Goal: Task Accomplishment & Management: Manage account settings

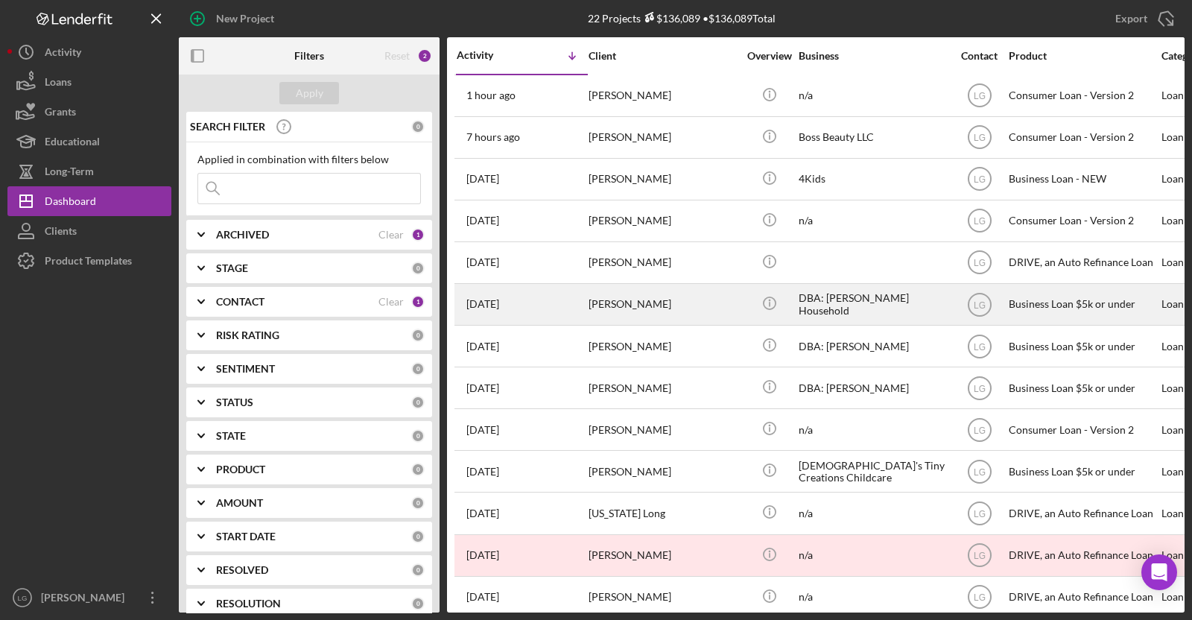
click at [575, 303] on div "[DATE] [PERSON_NAME]" at bounding box center [522, 304] width 130 height 39
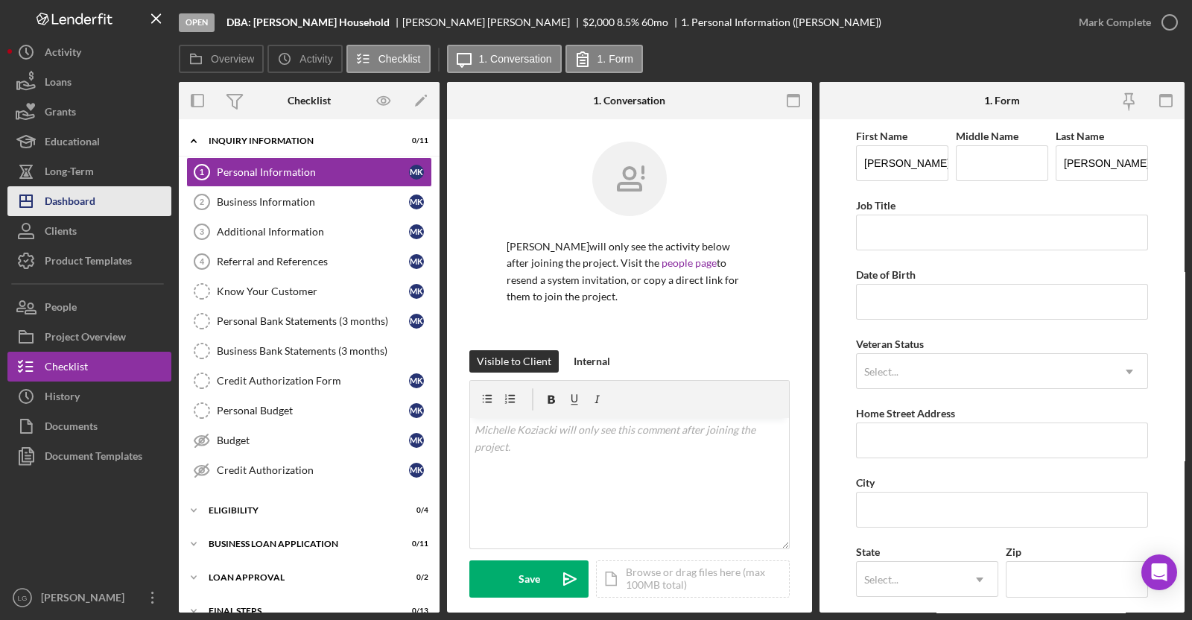
click at [102, 190] on button "Icon/Dashboard Dashboard" at bounding box center [89, 201] width 164 height 30
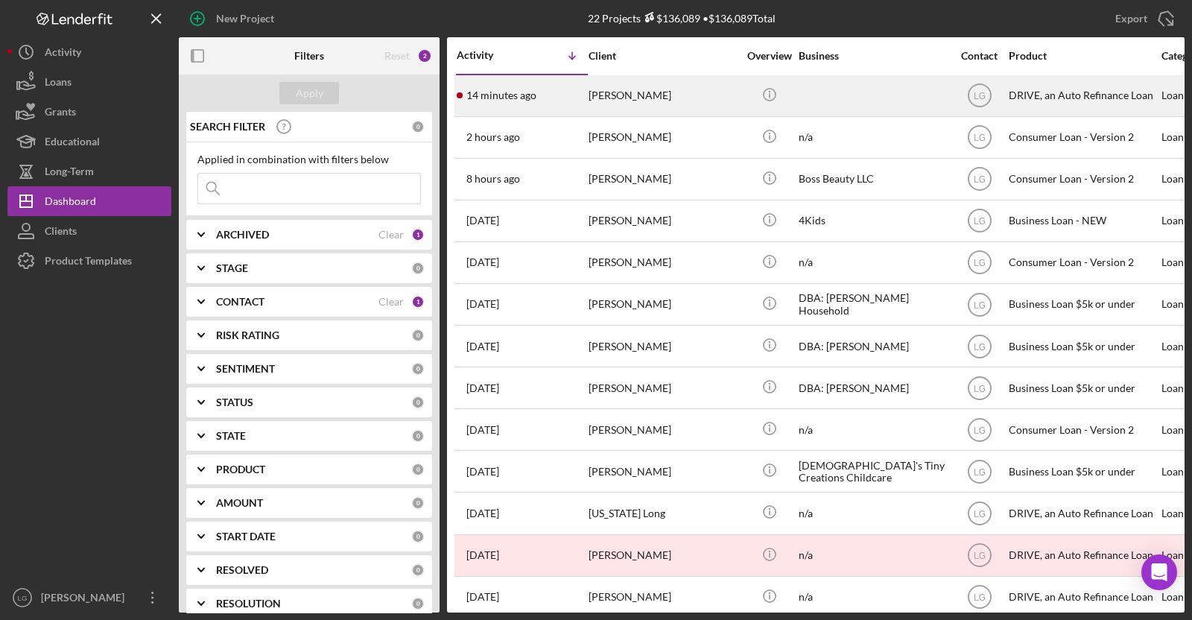
click at [611, 98] on div "[PERSON_NAME]" at bounding box center [662, 95] width 149 height 39
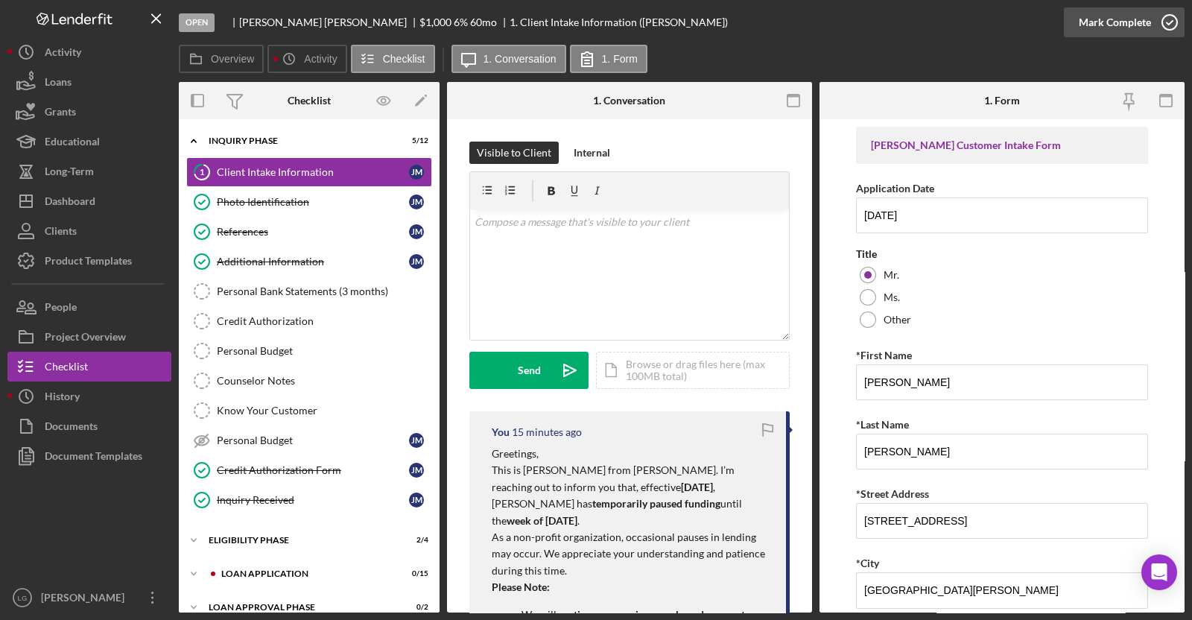
click at [1108, 27] on div "Mark Complete" at bounding box center [1115, 22] width 72 height 30
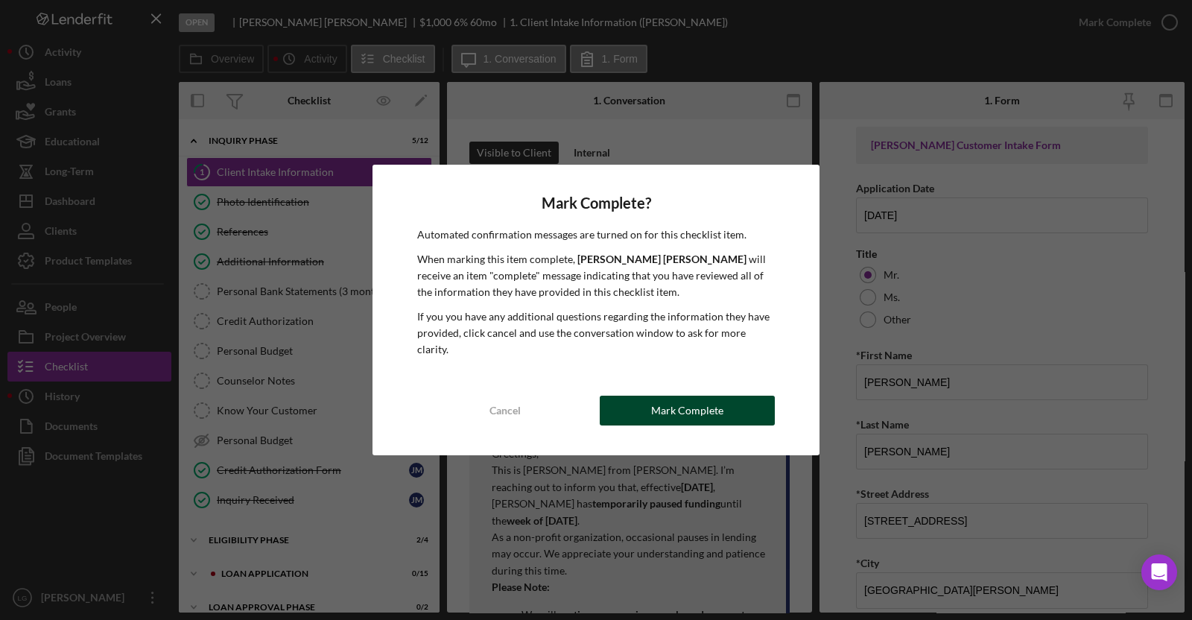
click at [764, 404] on button "Mark Complete" at bounding box center [687, 411] width 175 height 30
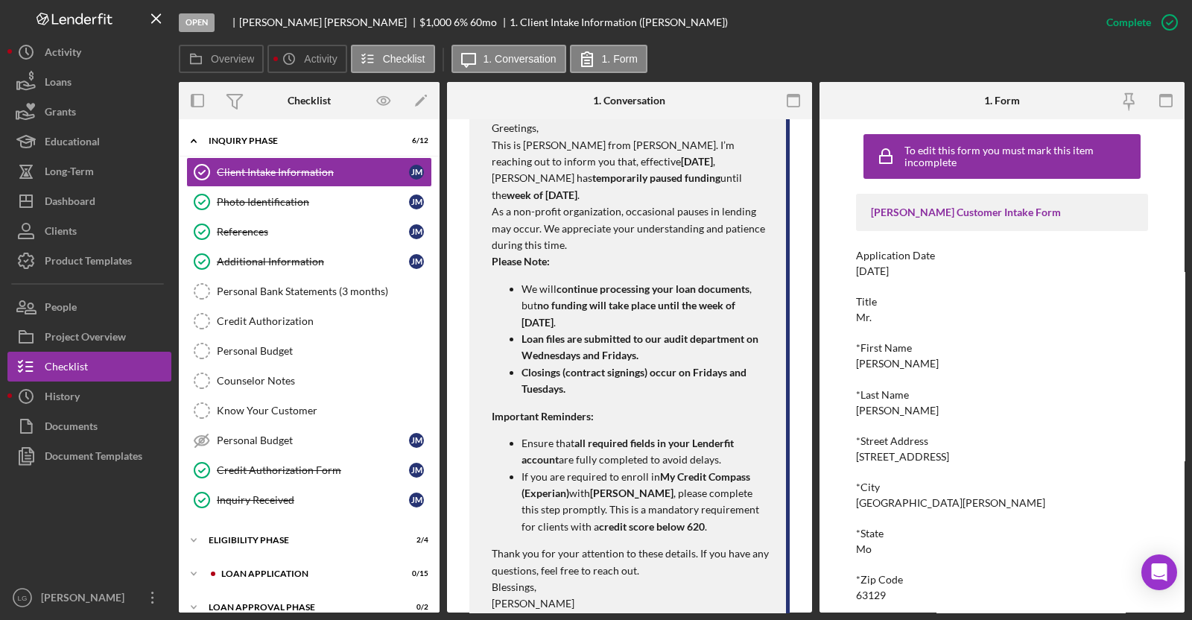
scroll to position [605, 0]
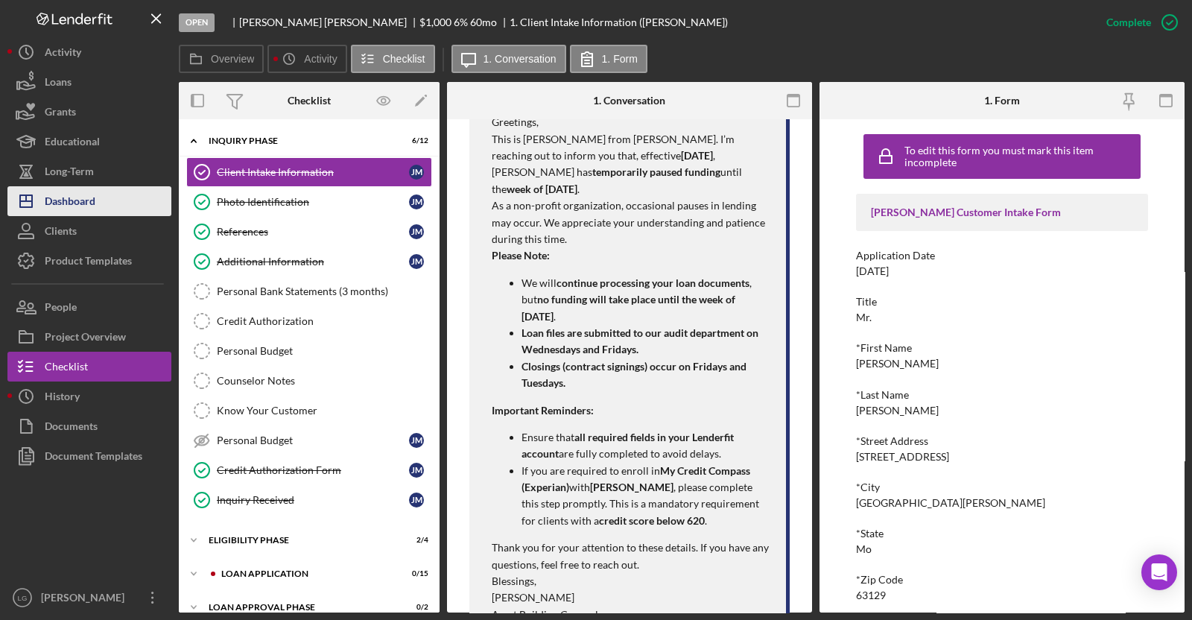
click at [137, 193] on button "Icon/Dashboard Dashboard" at bounding box center [89, 201] width 164 height 30
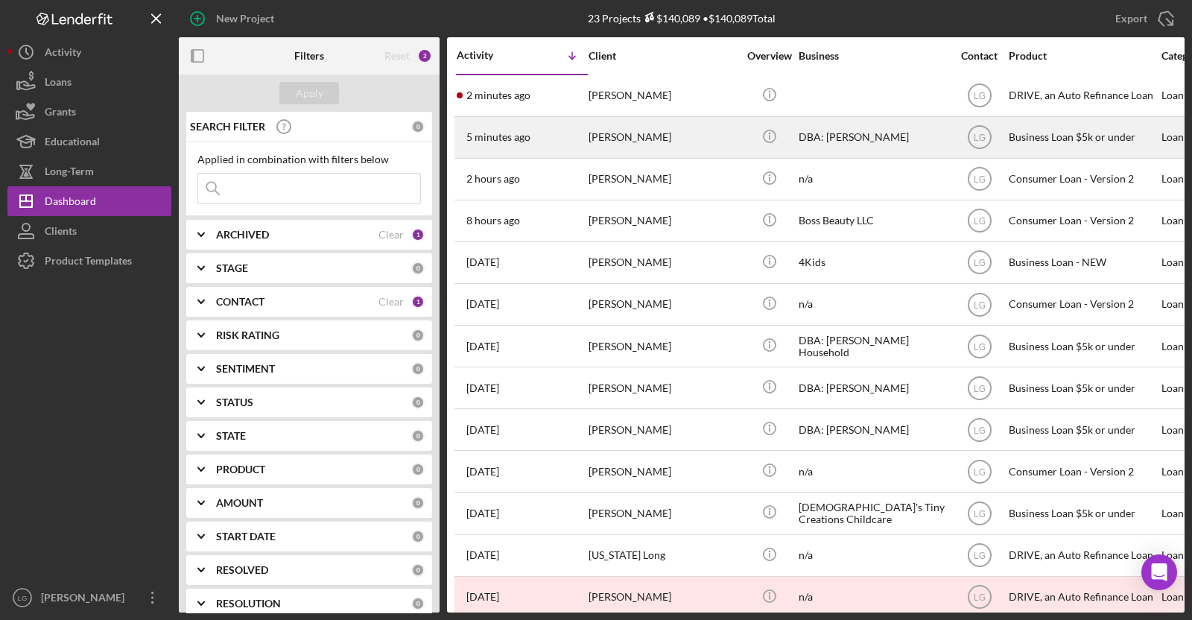
click at [609, 149] on div "[PERSON_NAME]" at bounding box center [662, 137] width 149 height 39
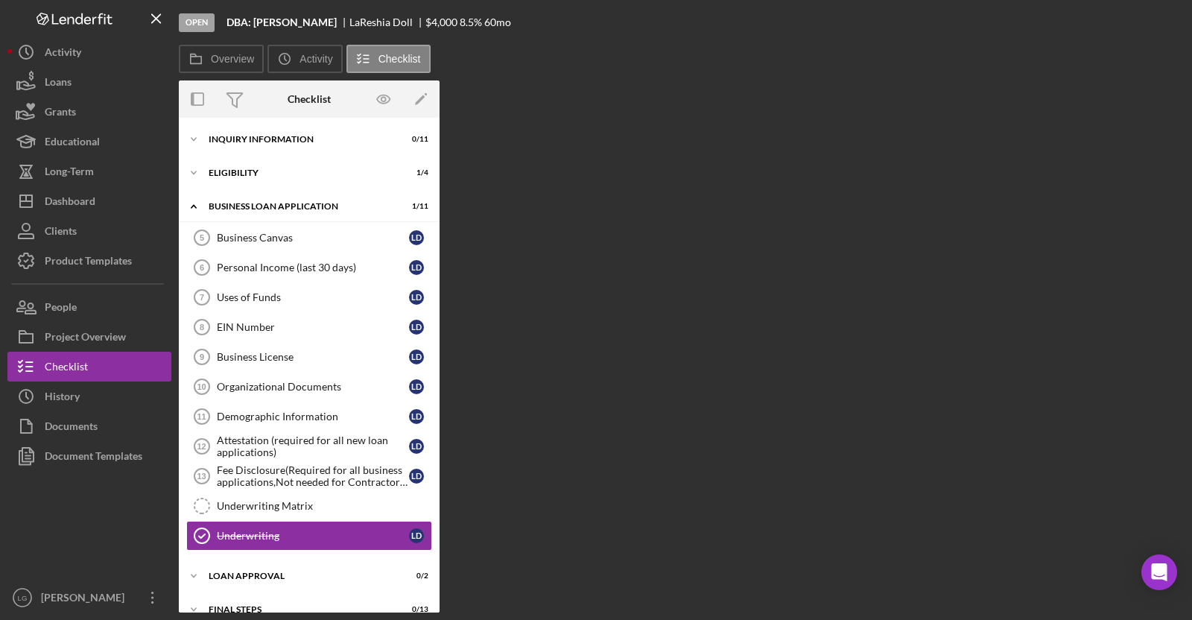
scroll to position [51, 0]
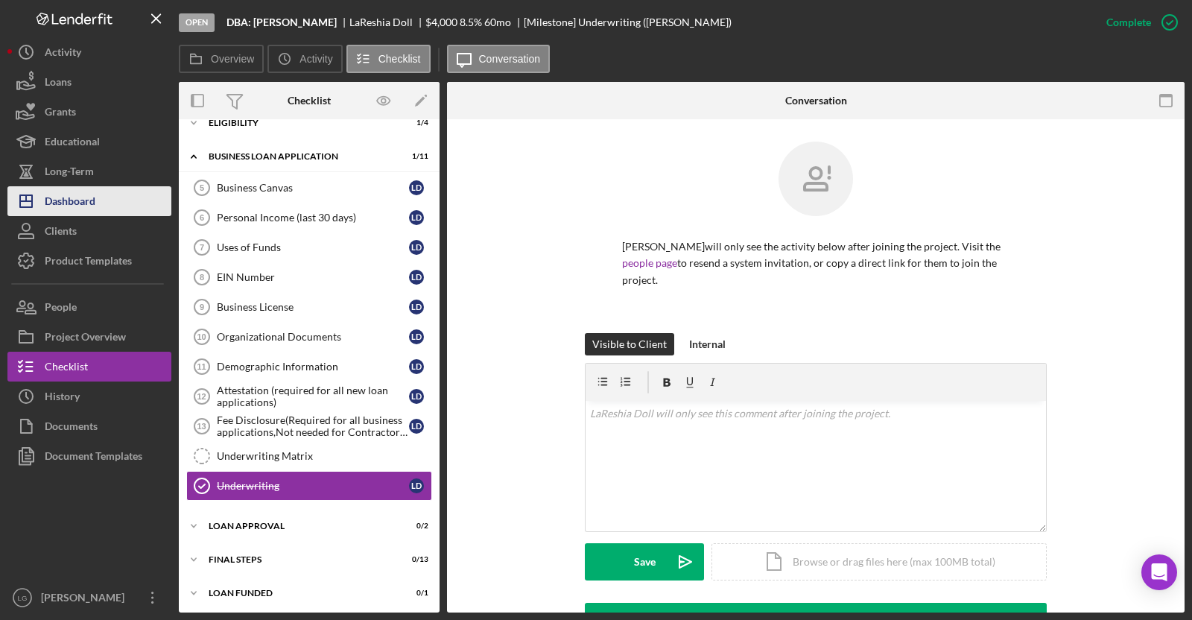
click at [74, 188] on div "Dashboard" at bounding box center [70, 203] width 51 height 34
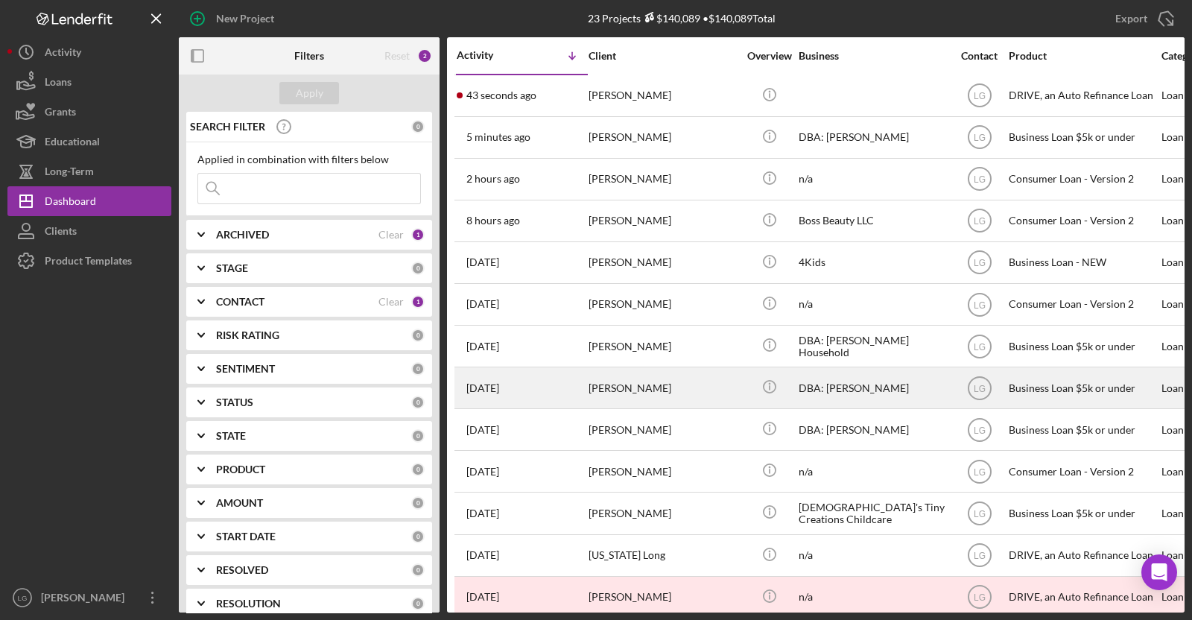
click at [658, 368] on div "[PERSON_NAME]" at bounding box center [662, 387] width 149 height 39
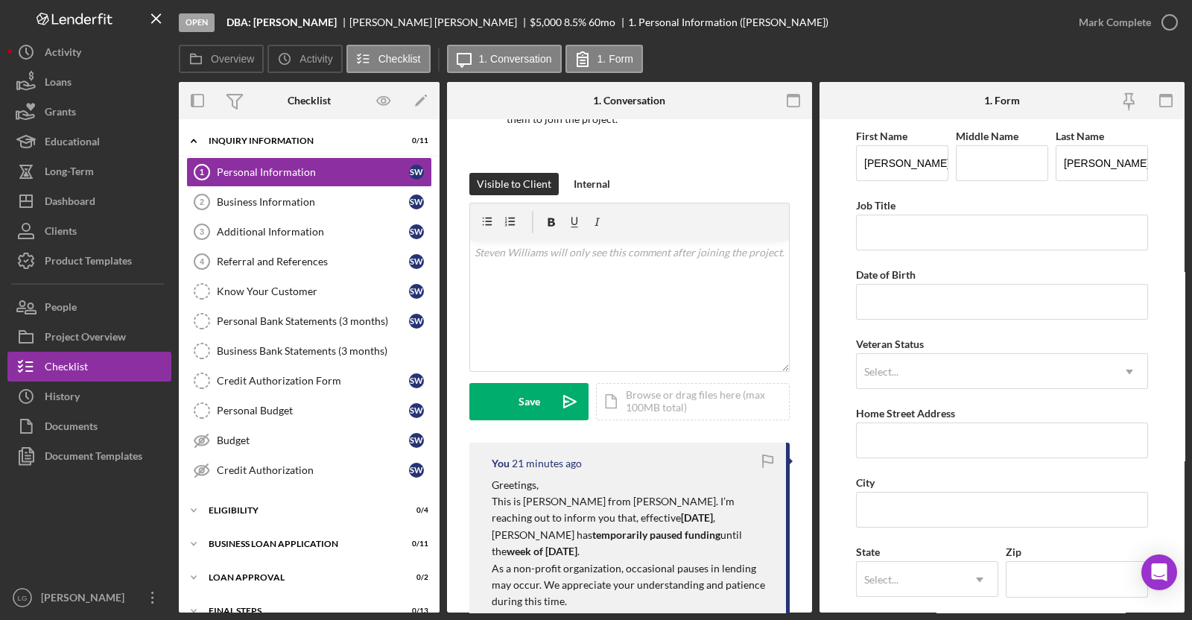
scroll to position [179, 0]
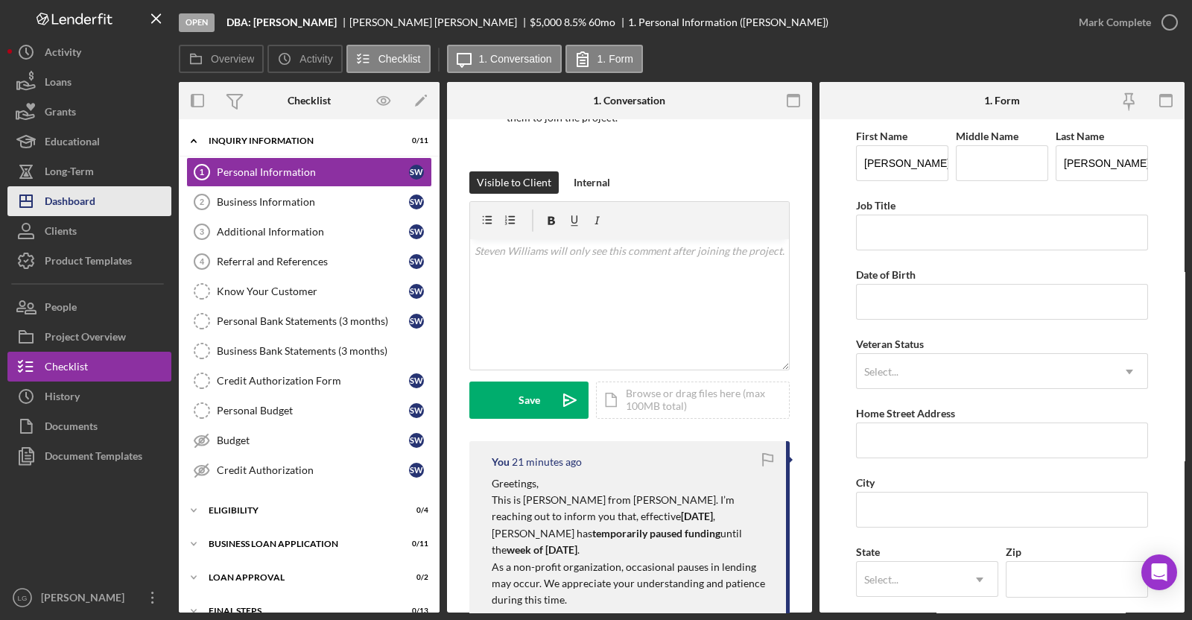
click at [145, 214] on button "Icon/Dashboard Dashboard" at bounding box center [89, 201] width 164 height 30
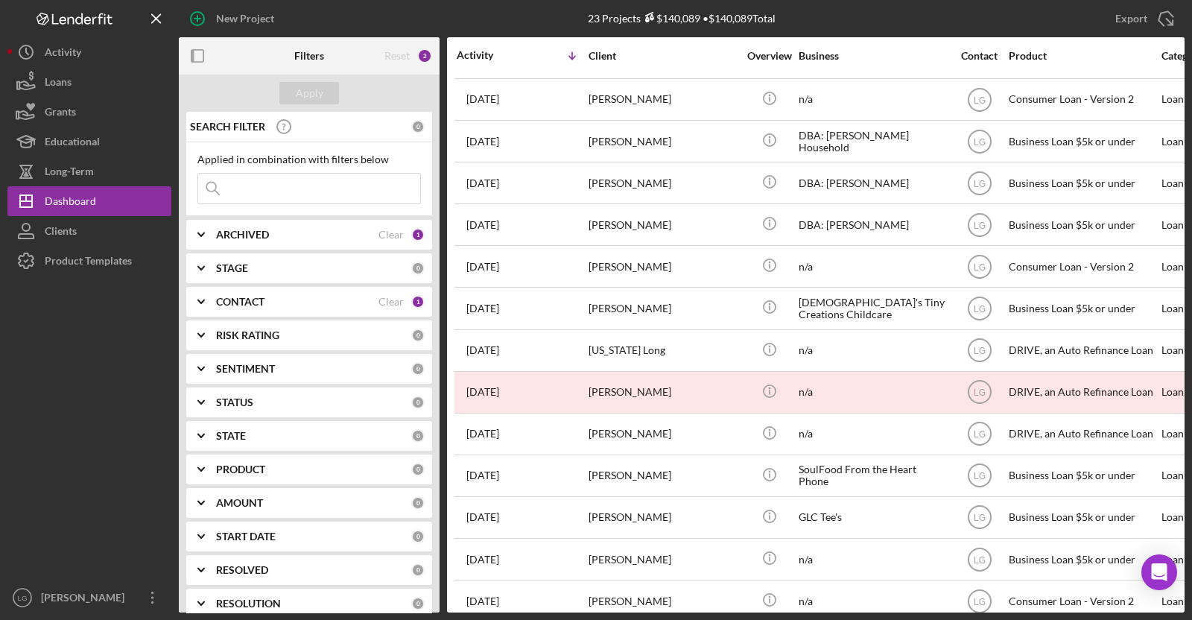
scroll to position [180, 0]
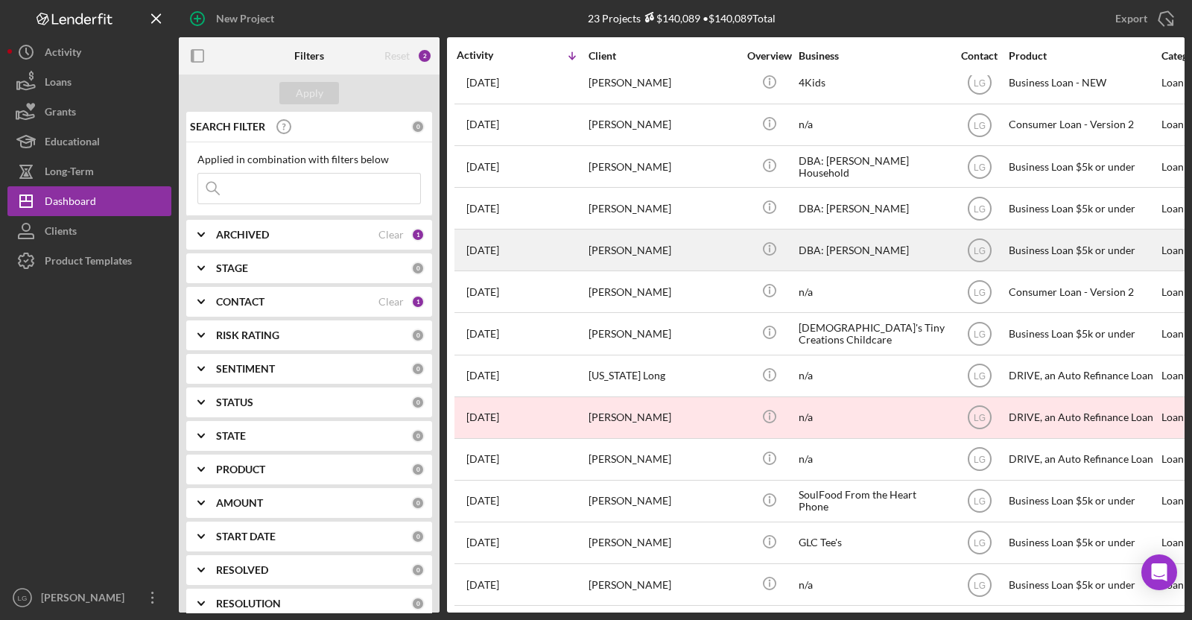
click at [607, 235] on div "[PERSON_NAME]" at bounding box center [662, 249] width 149 height 39
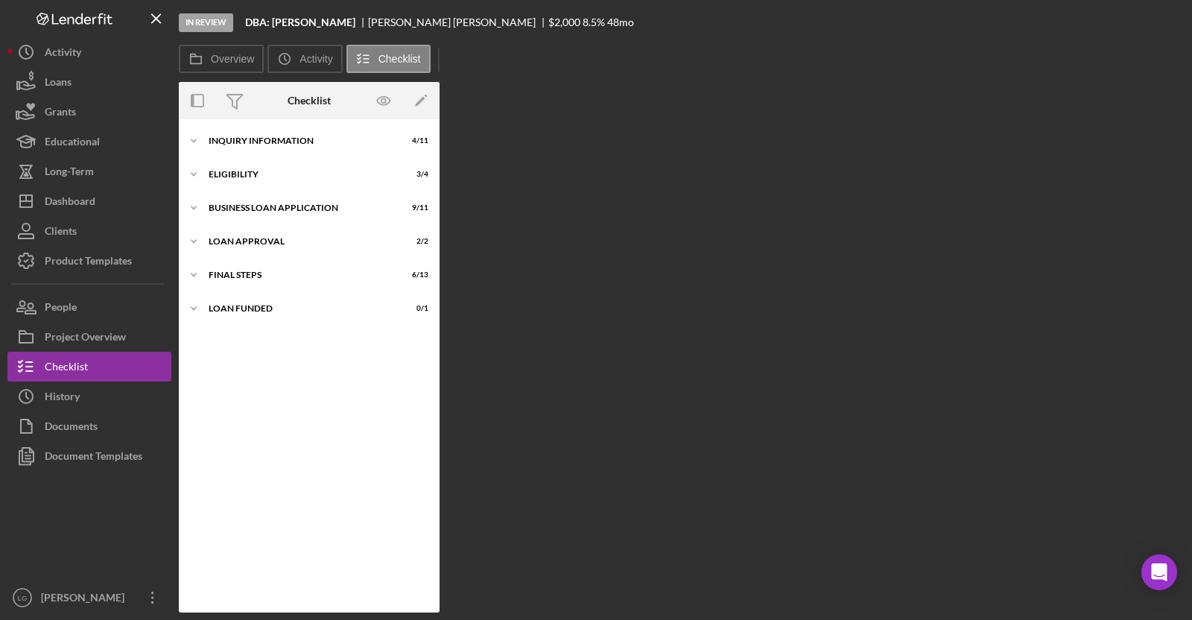
scroll to position [87, 0]
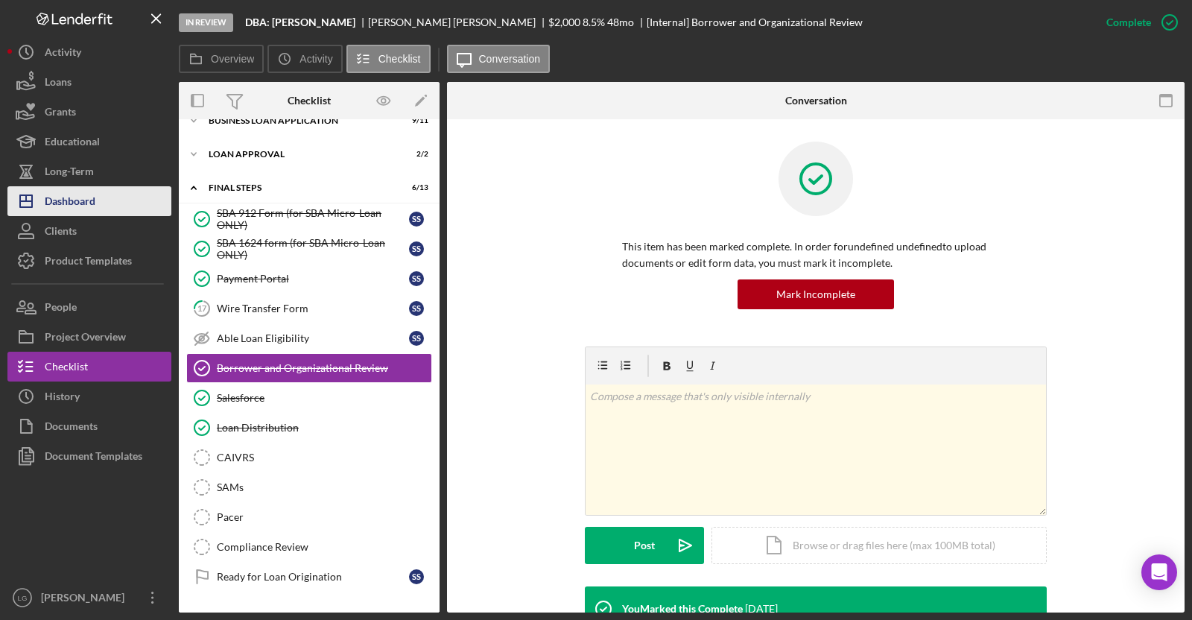
click at [67, 212] on div "Dashboard" at bounding box center [70, 203] width 51 height 34
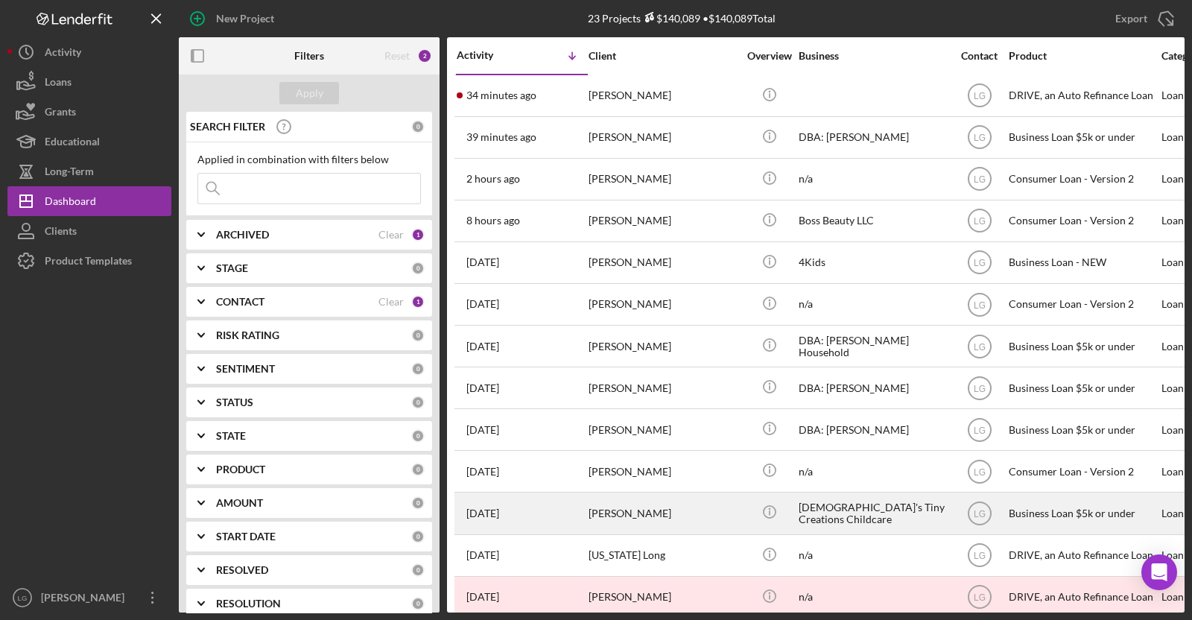
click at [569, 518] on div "[DATE] [PERSON_NAME]" at bounding box center [522, 512] width 130 height 39
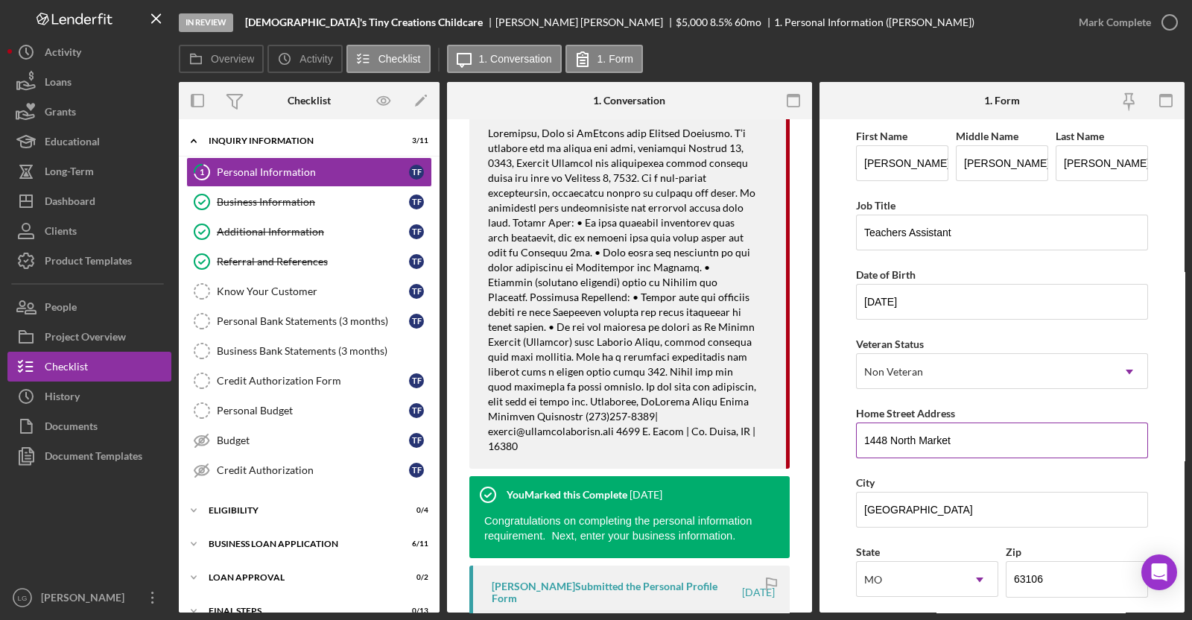
scroll to position [499, 0]
